Goal: Task Accomplishment & Management: Complete application form

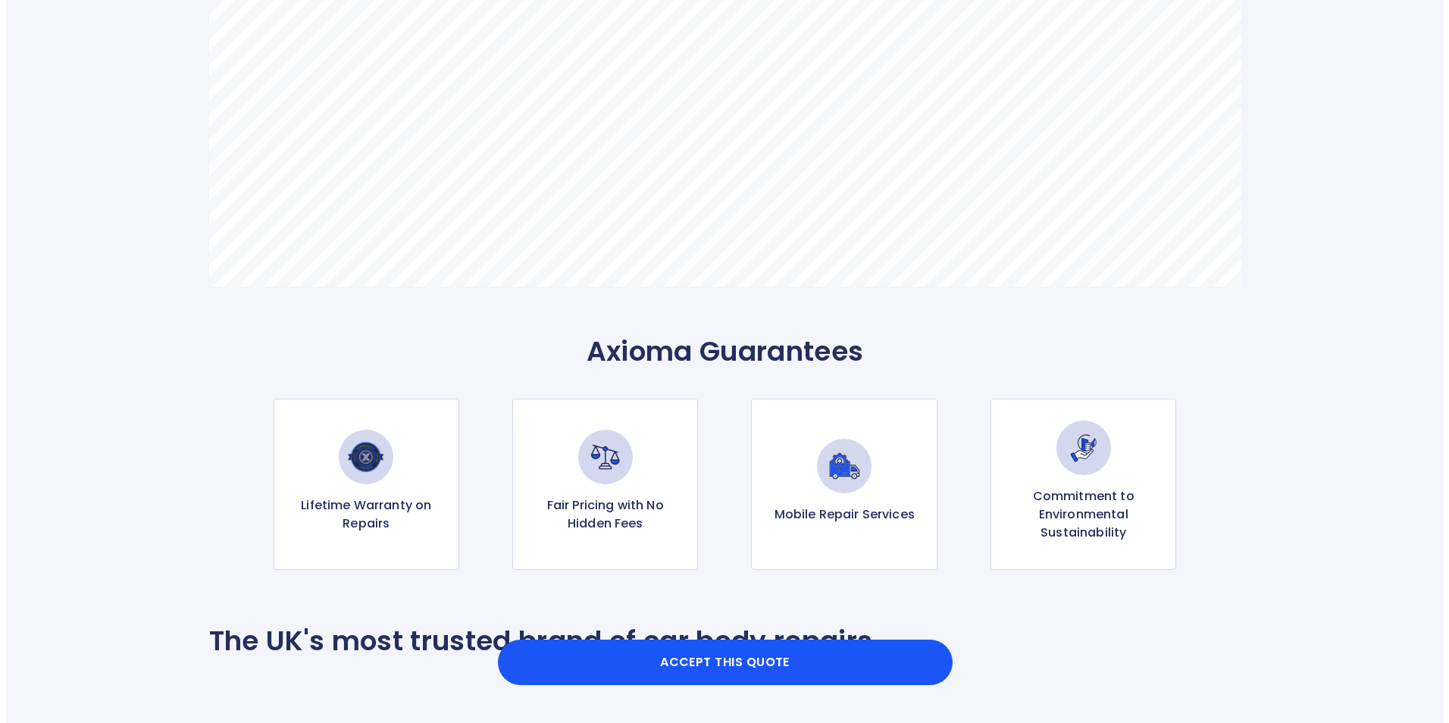
scroll to position [1213, 0]
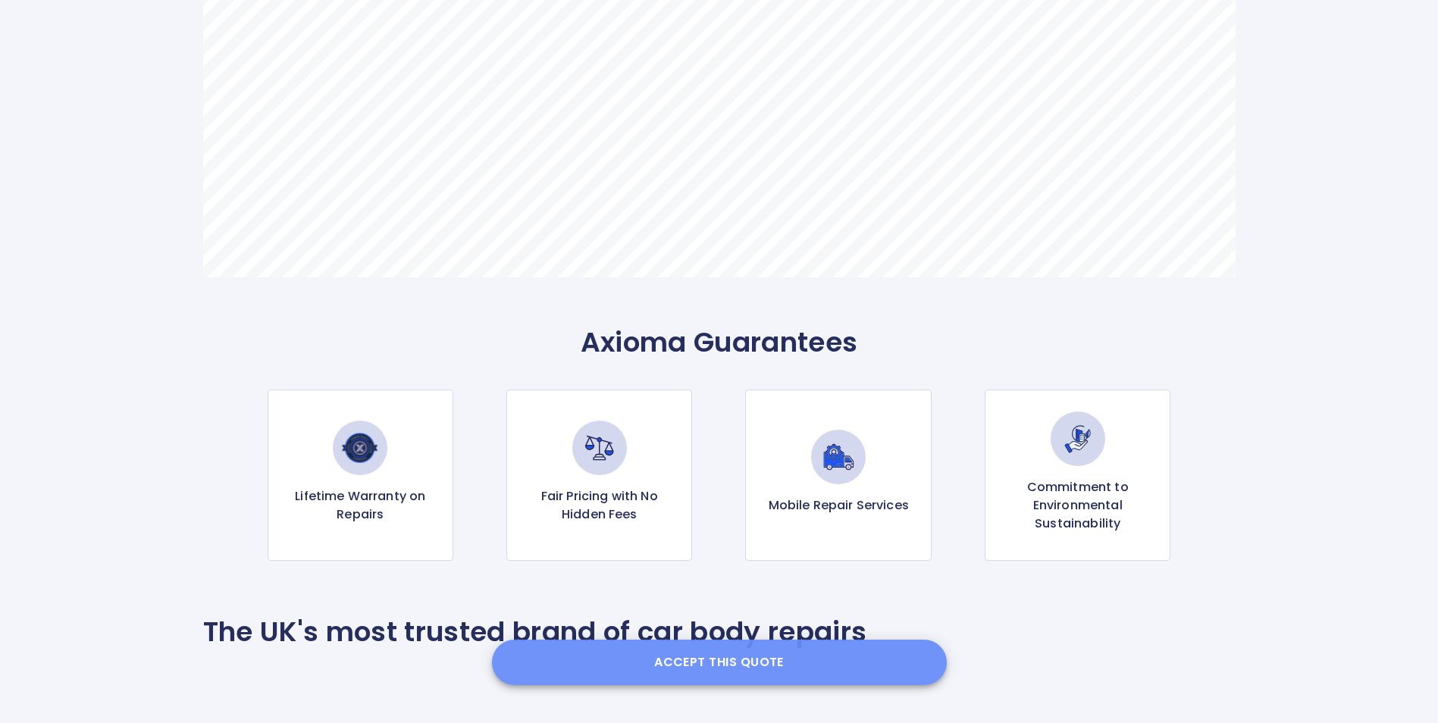
click at [753, 658] on button "Accept this Quote" at bounding box center [719, 662] width 455 height 45
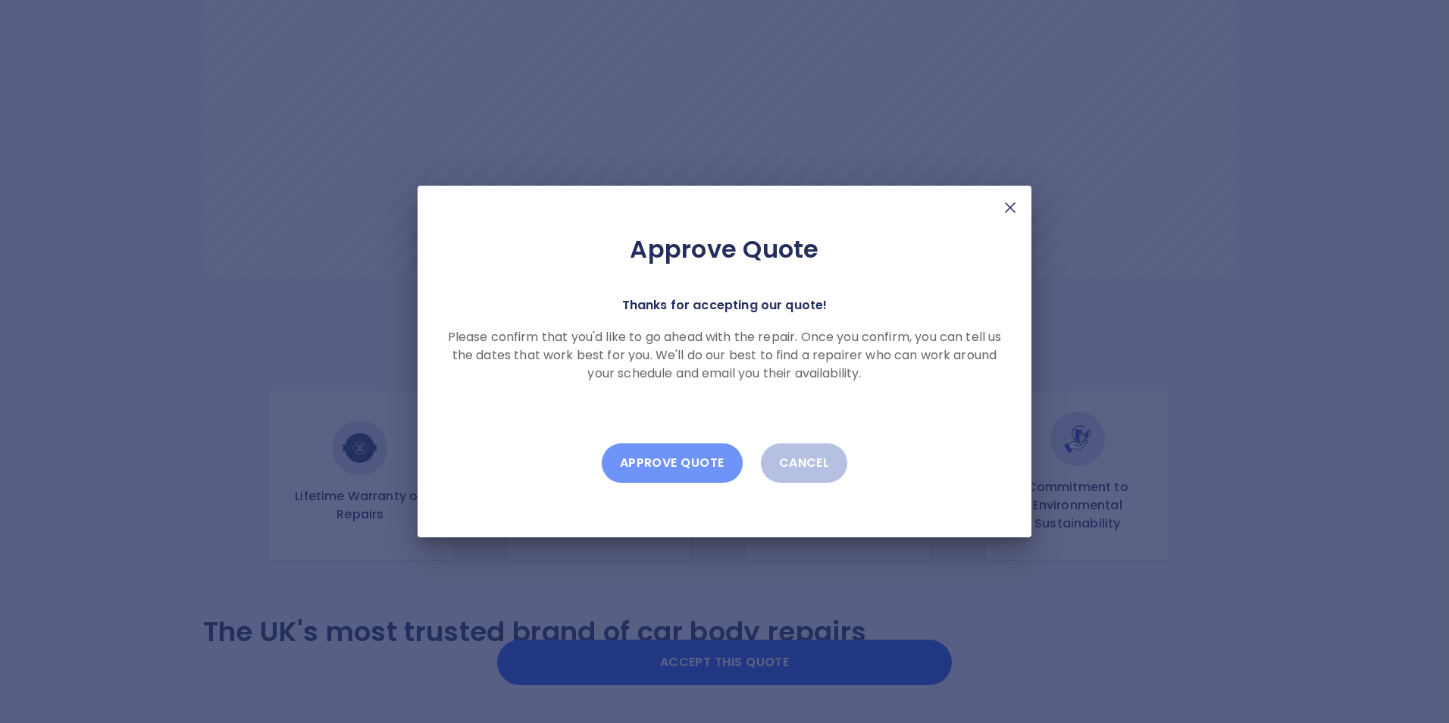
click at [676, 457] on button "Approve Quote" at bounding box center [672, 462] width 141 height 39
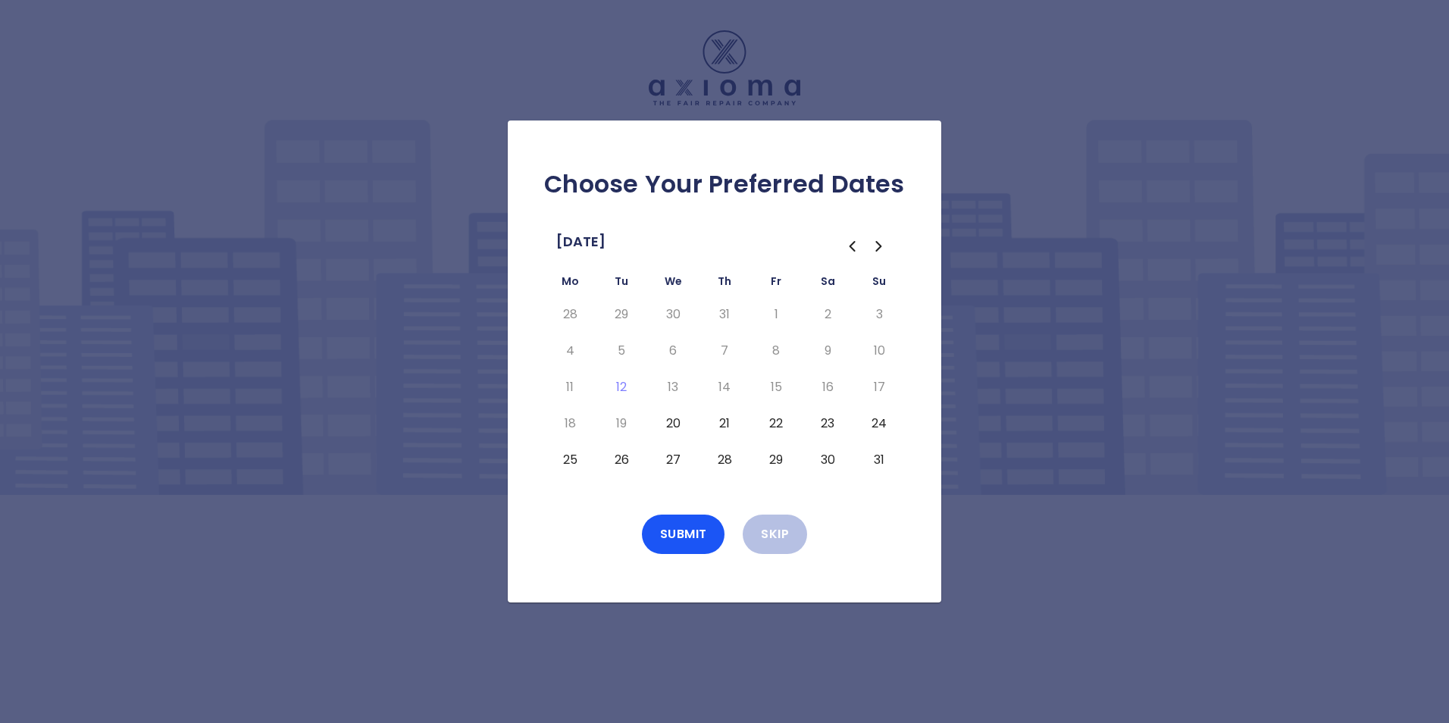
click at [676, 457] on button "27" at bounding box center [672, 460] width 27 height 24
click at [690, 527] on button "Submit" at bounding box center [683, 534] width 83 height 39
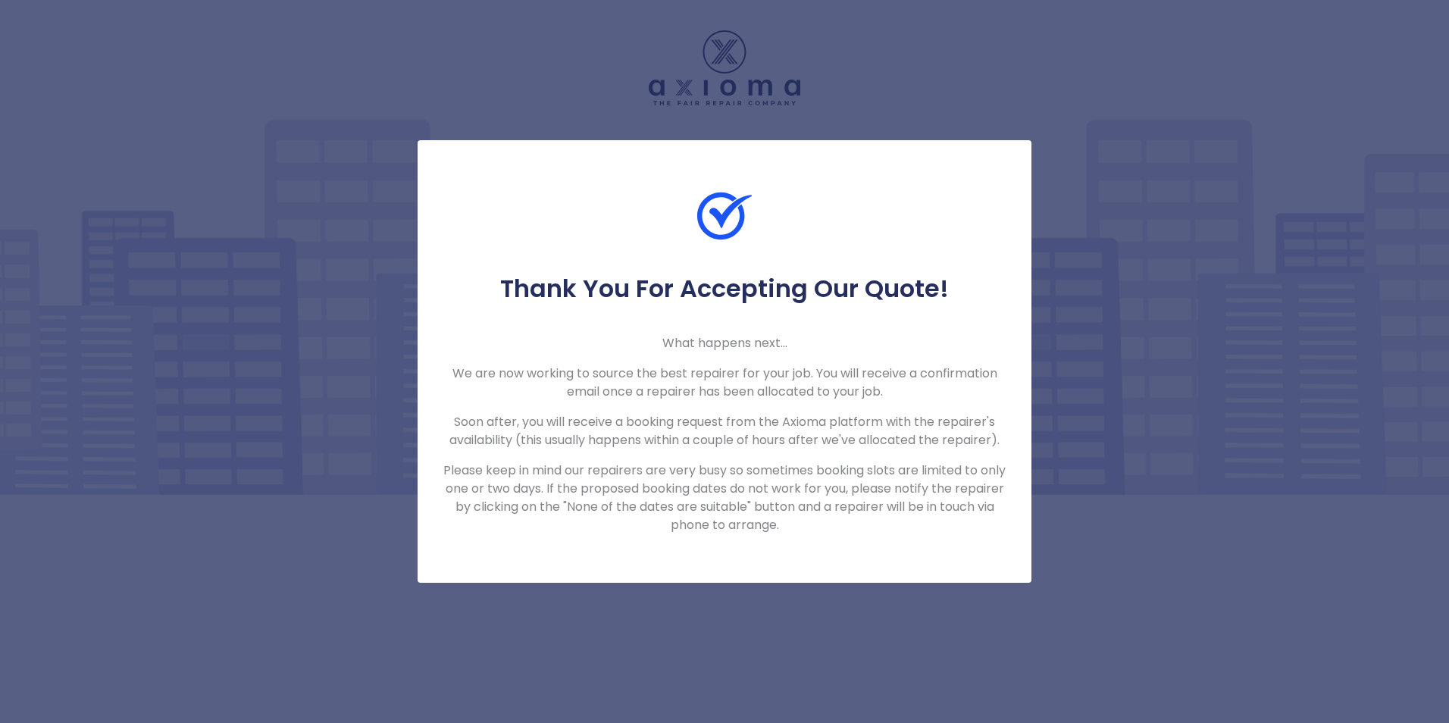
click at [1218, 83] on div "Thank You For Accepting Our Quote! What happens next... We are now working to s…" at bounding box center [724, 361] width 1449 height 723
drag, startPoint x: 890, startPoint y: 188, endPoint x: 712, endPoint y: 83, distance: 206.9
click at [887, 183] on div "Thank You For Accepting Our Quote! What happens next... We are now working to s…" at bounding box center [725, 361] width 614 height 443
